Goal: Task Accomplishment & Management: Manage account settings

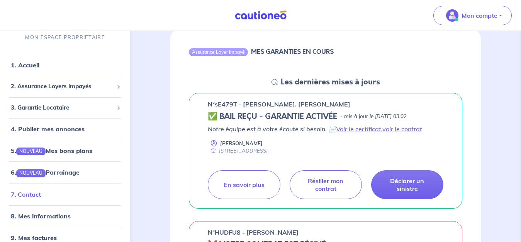
scroll to position [10, 0]
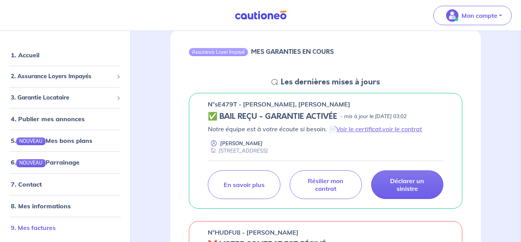
click at [40, 229] on link "9. Mes factures" at bounding box center [33, 227] width 45 height 8
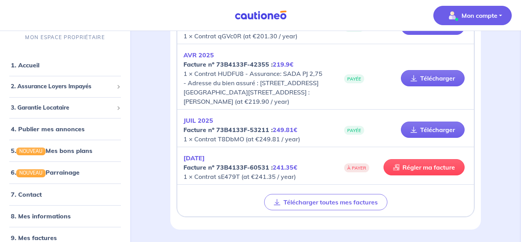
scroll to position [232, 0]
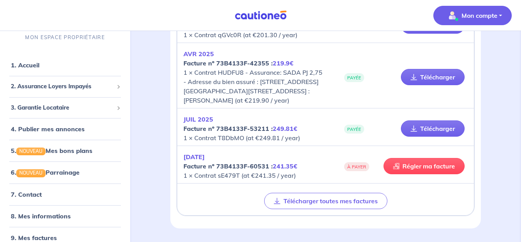
click at [267, 170] on strong "Facture nº 73B4133F-60531 : 241.35€" at bounding box center [241, 166] width 114 height 8
click at [219, 180] on p "[DATE] Facture nº 73B4133F-60531 : 241.35€ 1 × Contrat sE479T (at €241.35 / yea…" at bounding box center [255, 166] width 142 height 28
click at [238, 132] on strong "Facture nº 73B4133F-53211 : 249.81€" at bounding box center [241, 128] width 114 height 8
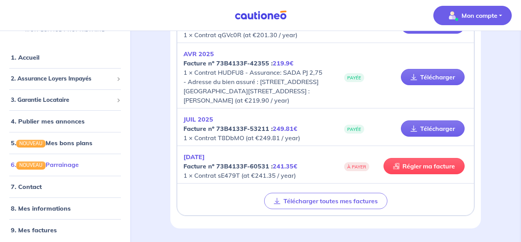
scroll to position [10, 0]
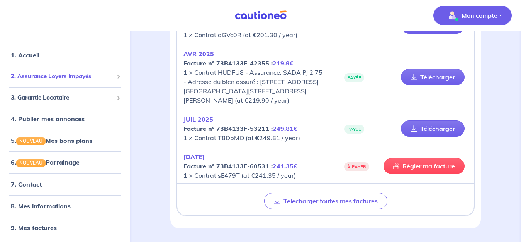
click at [65, 76] on span "2. Assurance Loyers Impayés" at bounding box center [62, 76] width 103 height 9
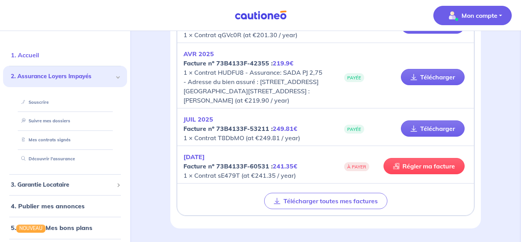
click at [34, 52] on link "1. Accueil" at bounding box center [25, 55] width 28 height 8
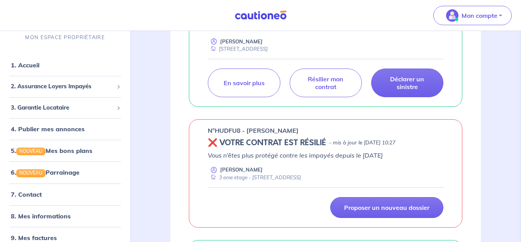
scroll to position [193, 0]
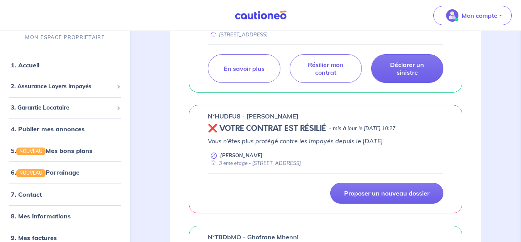
click at [298, 133] on h5 "❌ VOTRE CONTRAT EST RÉSILIÉ" at bounding box center [267, 128] width 118 height 9
click at [356, 125] on p "- mis à jour le [DATE] 10:27" at bounding box center [362, 128] width 66 height 8
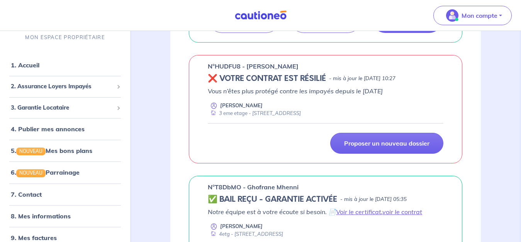
scroll to position [270, 0]
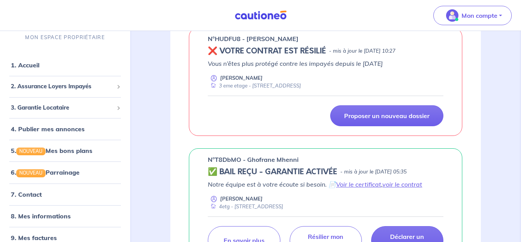
click at [244, 82] on div "3 eme etage - [STREET_ADDRESS]" at bounding box center [254, 85] width 93 height 7
click at [260, 89] on div "3 eme etage - [STREET_ADDRESS]" at bounding box center [254, 85] width 93 height 7
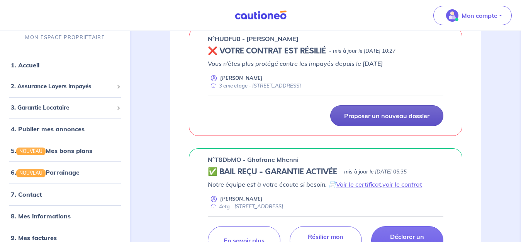
click at [364, 116] on p "Proposer un nouveau dossier" at bounding box center [386, 116] width 85 height 8
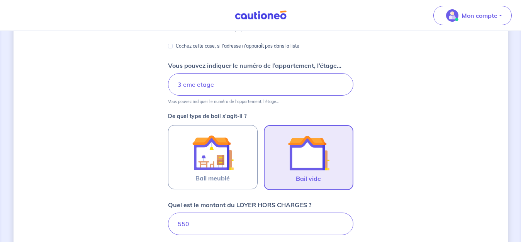
scroll to position [168, 0]
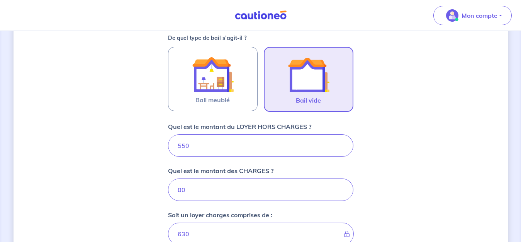
scroll to position [251, 0]
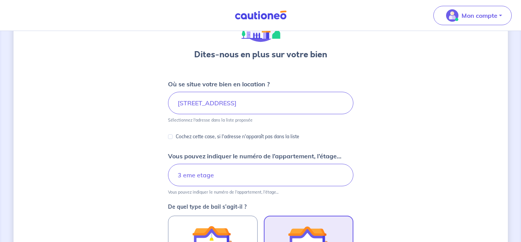
scroll to position [58, 0]
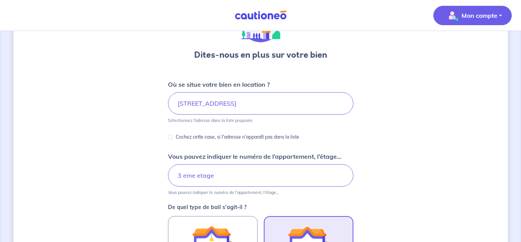
click at [472, 15] on p "Mon compte" at bounding box center [480, 15] width 36 height 9
click at [475, 49] on link "Mes informations" at bounding box center [465, 48] width 62 height 12
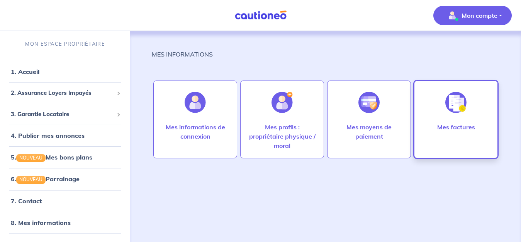
click at [450, 126] on p "Mes factures" at bounding box center [456, 126] width 38 height 9
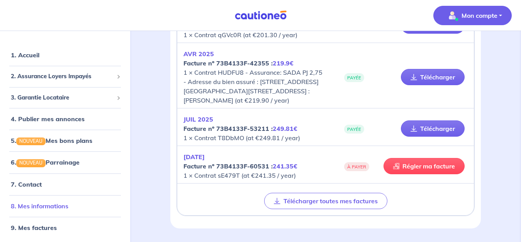
scroll to position [265, 0]
